Goal: Information Seeking & Learning: Learn about a topic

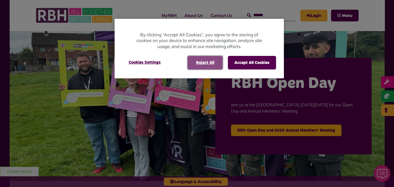
click at [197, 62] on button "Reject All" at bounding box center [205, 63] width 35 height 14
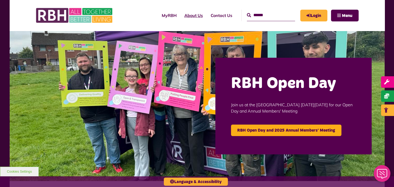
click at [189, 18] on link "About Us" at bounding box center [194, 15] width 26 height 14
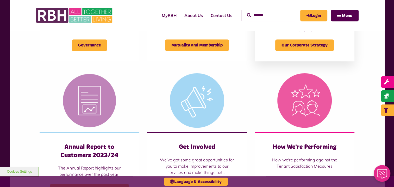
scroll to position [339, 0]
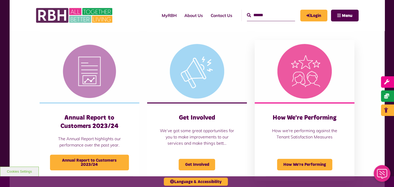
click at [300, 94] on img at bounding box center [305, 71] width 100 height 63
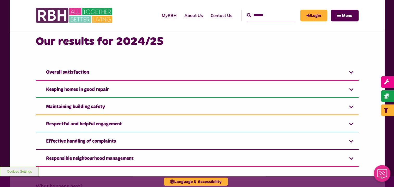
scroll to position [339, 0]
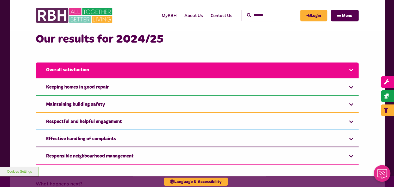
click at [124, 73] on link "Overall satisfaction" at bounding box center [197, 70] width 323 height 16
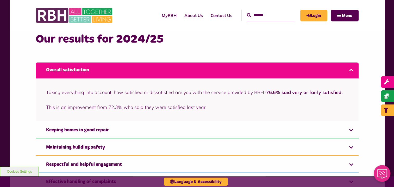
scroll to position [365, 0]
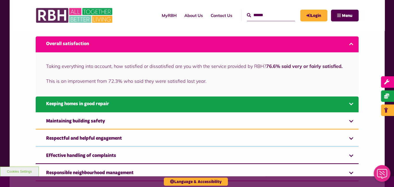
click at [93, 101] on link "Keeping homes in good repair" at bounding box center [197, 104] width 323 height 16
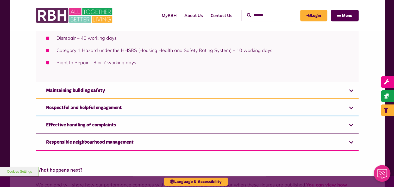
scroll to position [653, 0]
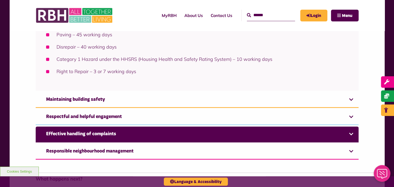
click at [100, 128] on link "Effective handling of complaints" at bounding box center [197, 134] width 323 height 16
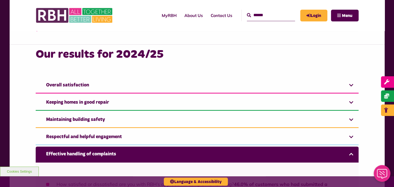
scroll to position [313, 0]
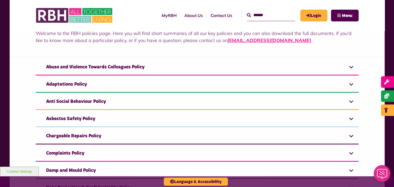
scroll to position [104, 0]
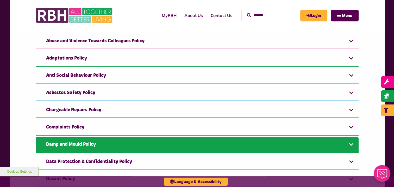
click at [60, 143] on link "Damp and Mould Policy" at bounding box center [197, 145] width 323 height 16
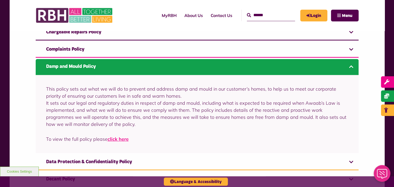
scroll to position [182, 0]
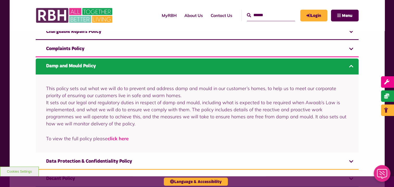
click at [122, 138] on link "click here" at bounding box center [118, 138] width 21 height 6
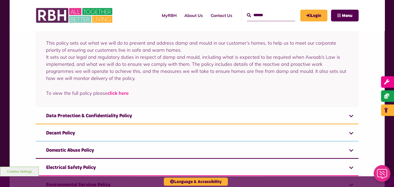
scroll to position [261, 0]
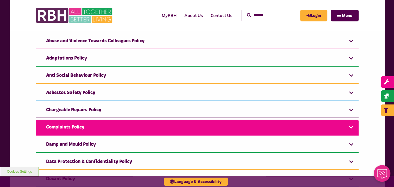
scroll to position [130, 0]
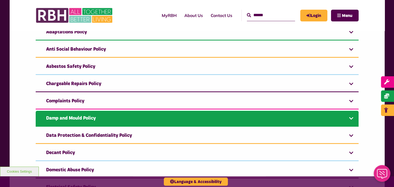
click at [69, 121] on link "Damp and Mould Policy" at bounding box center [197, 119] width 323 height 16
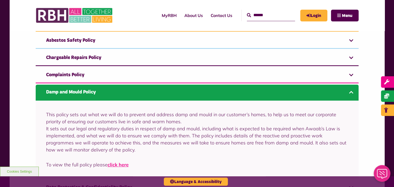
scroll to position [182, 0]
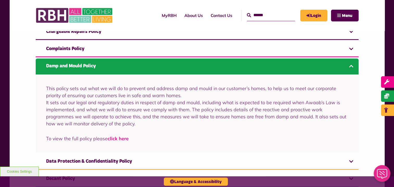
click at [122, 135] on link "click here" at bounding box center [118, 138] width 21 height 6
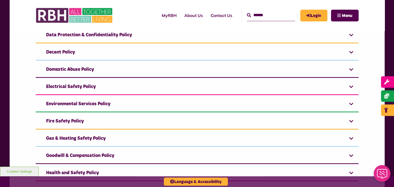
scroll to position [313, 0]
